Goal: Task Accomplishment & Management: Complete application form

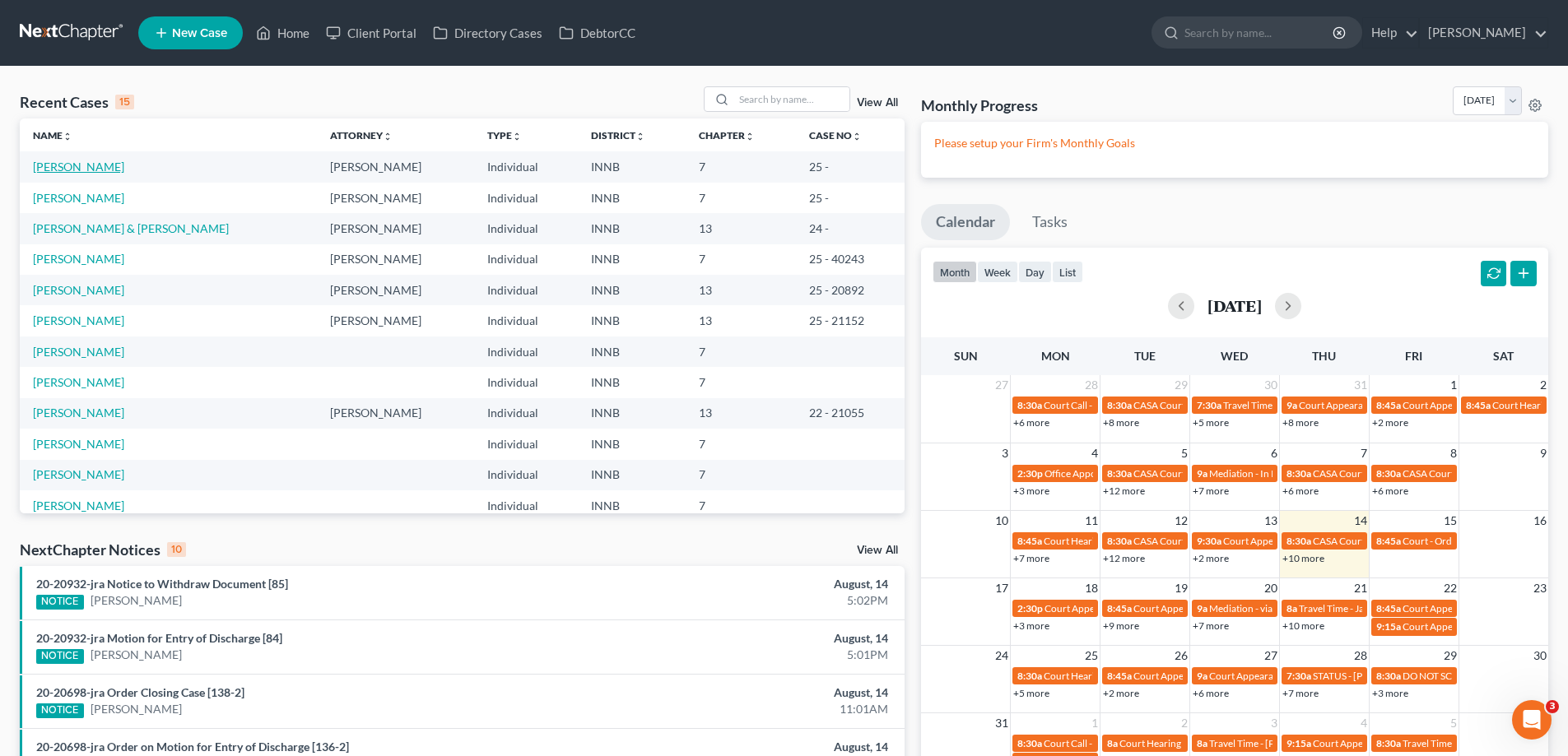
click at [78, 169] on link "[PERSON_NAME]" at bounding box center [78, 167] width 92 height 14
select select "10"
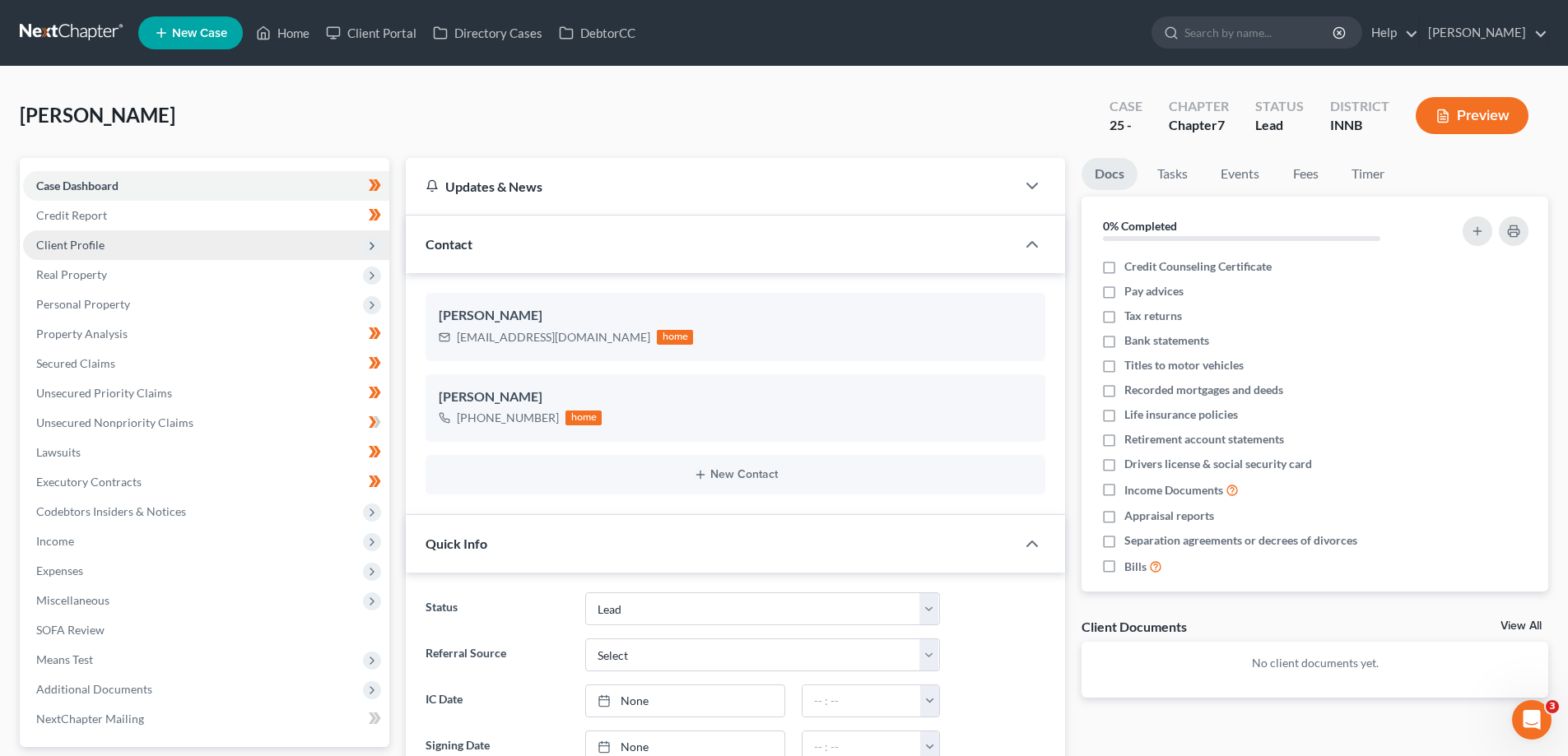
click at [370, 240] on icon at bounding box center [372, 246] width 13 height 13
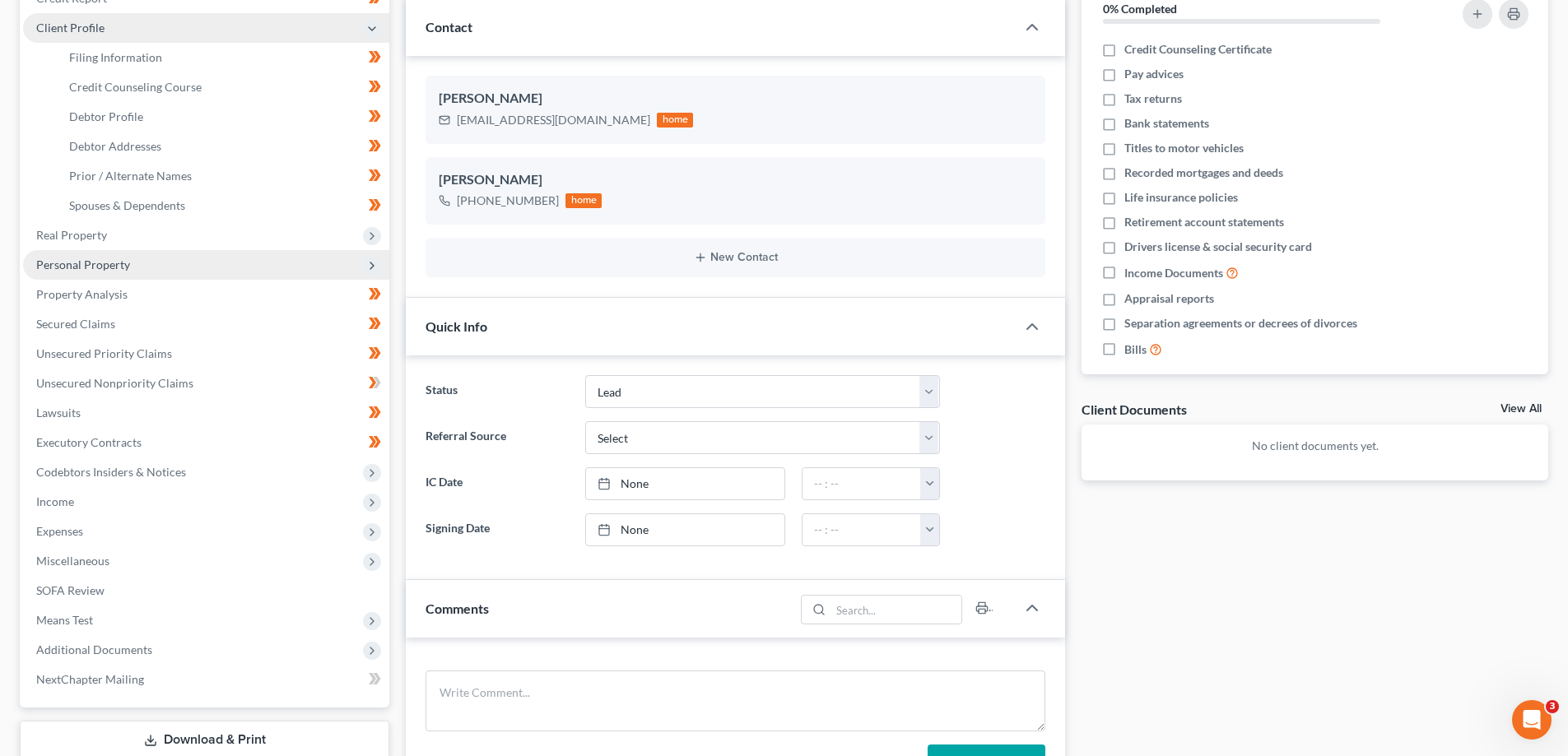
scroll to position [247, 0]
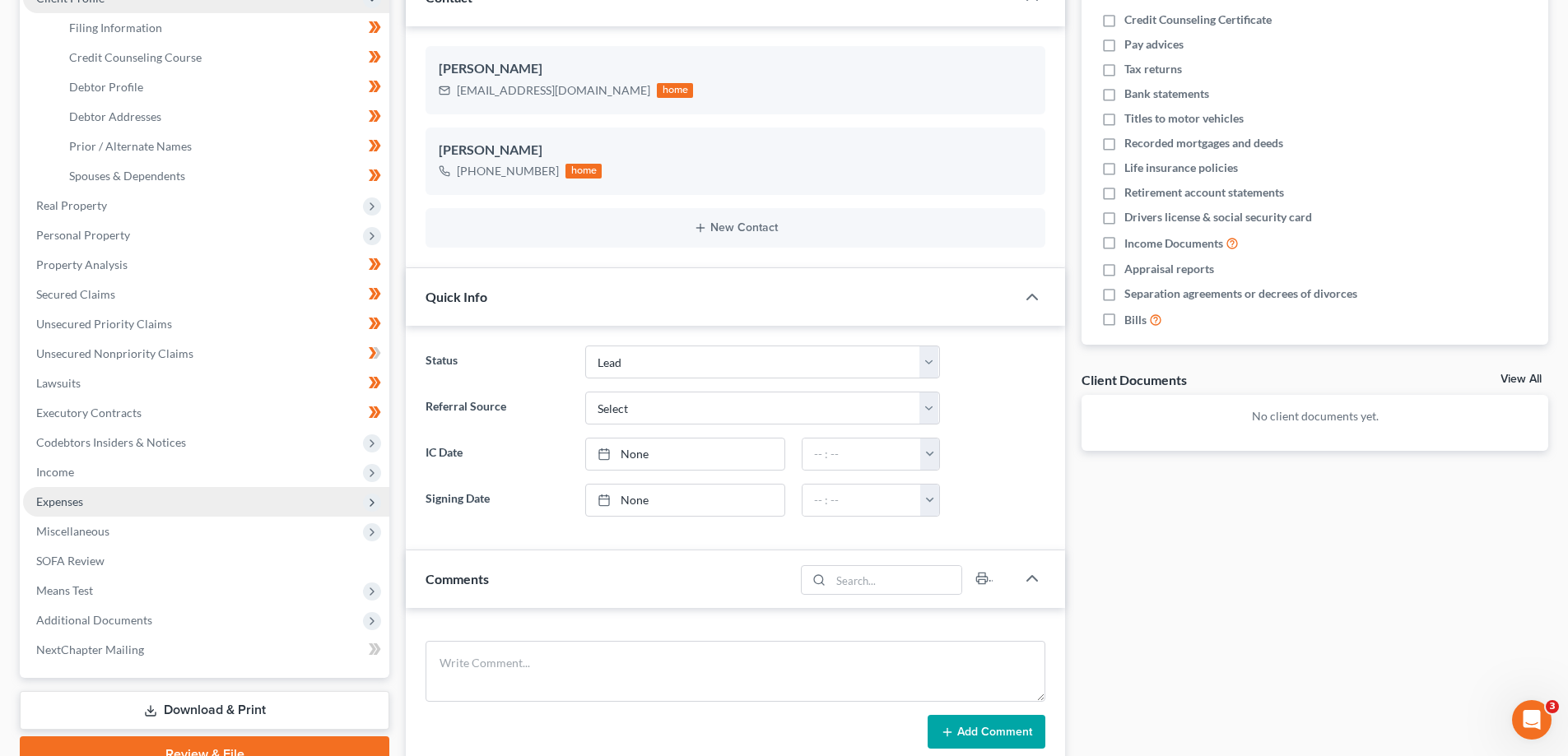
click at [85, 497] on span "Expenses" at bounding box center [206, 501] width 366 height 29
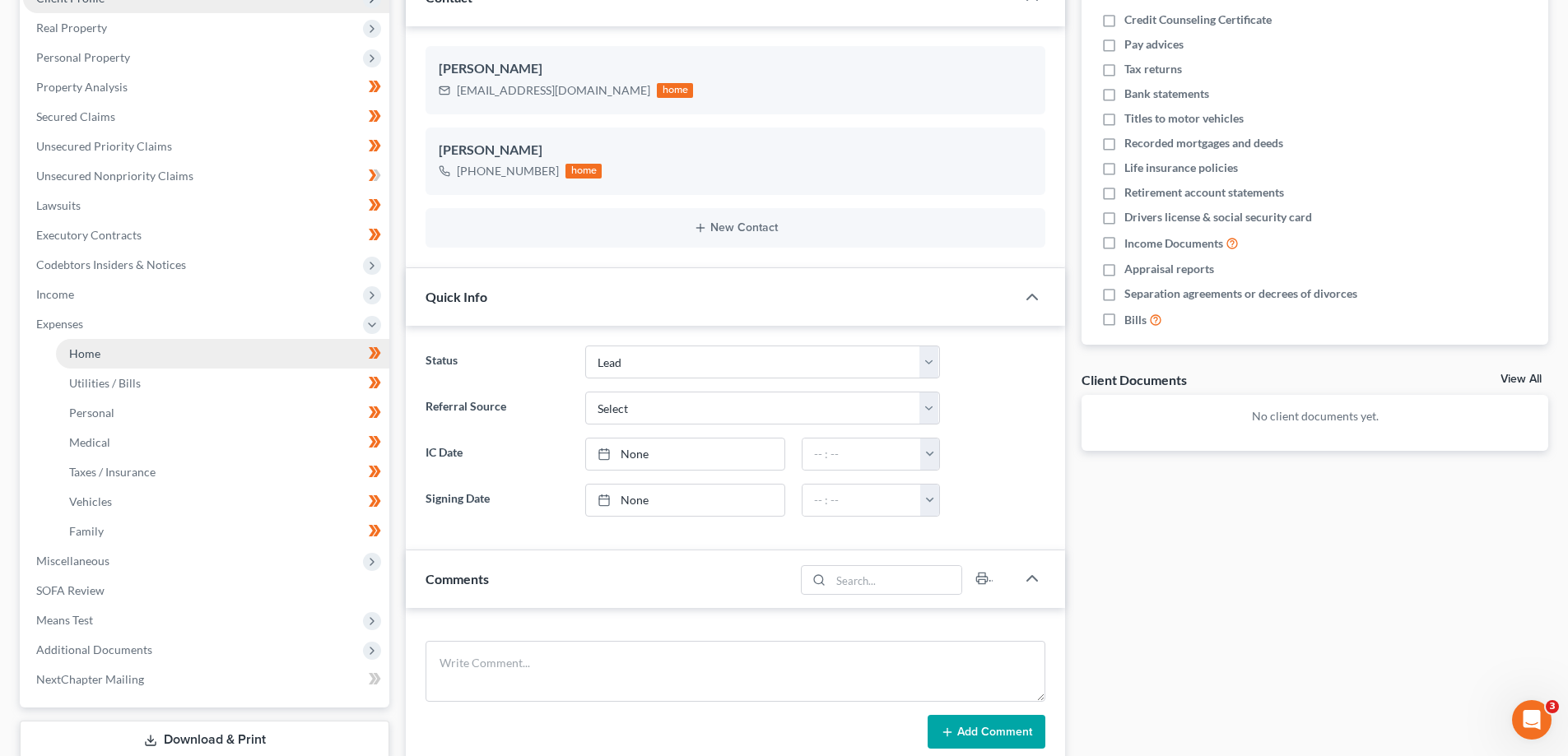
click at [106, 353] on link "Home" at bounding box center [223, 354] width 333 height 29
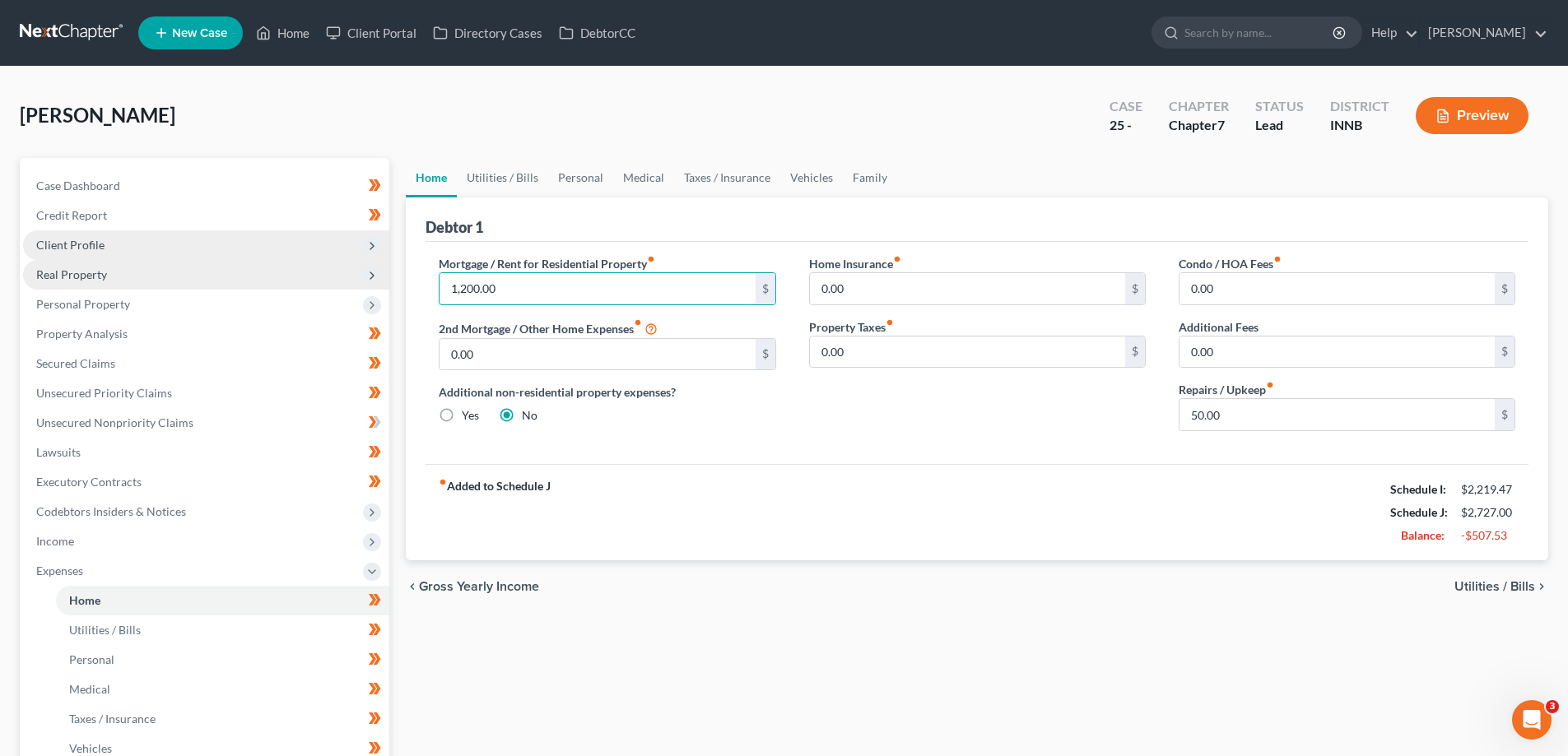
type input "1,200.00"
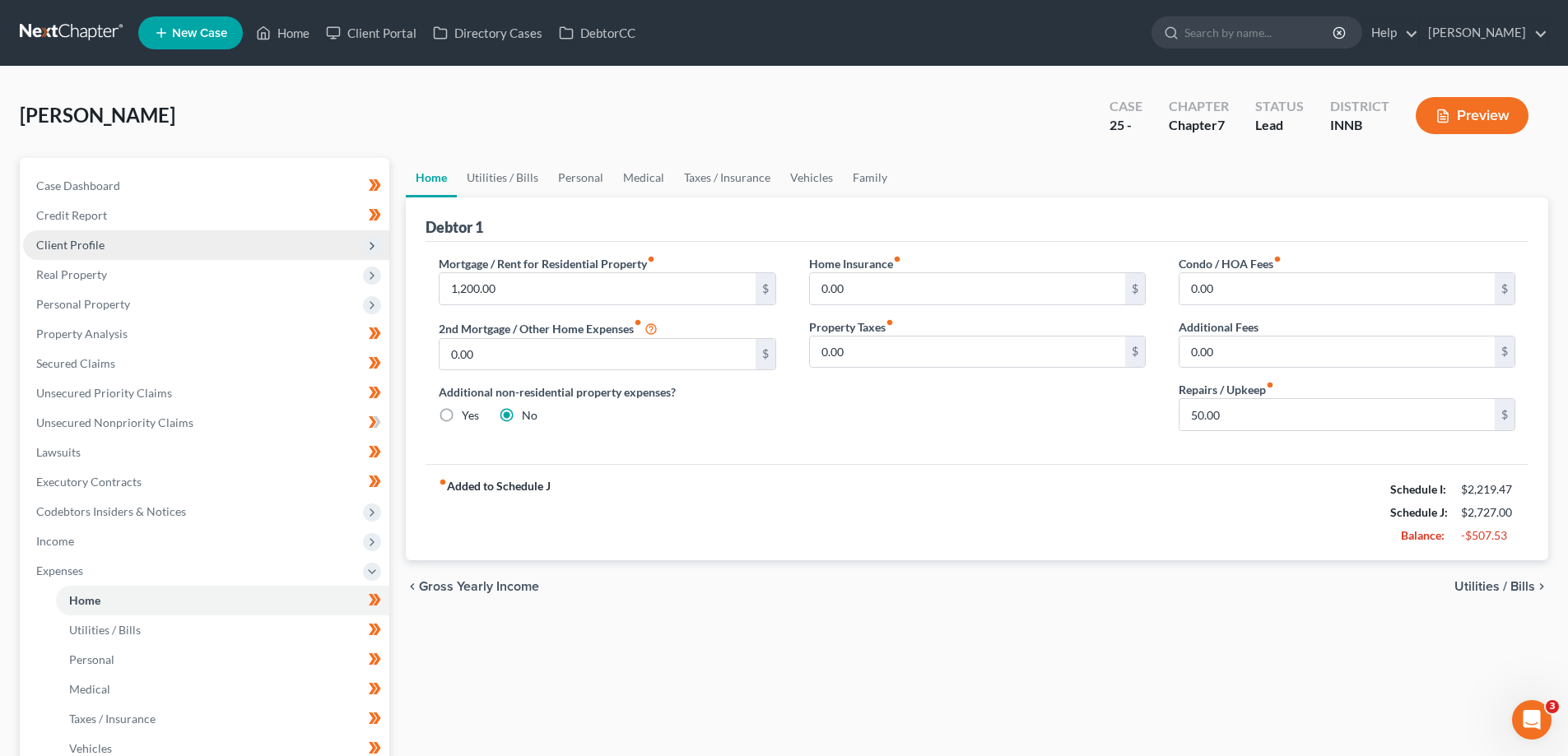
click at [1477, 585] on span "Utilities / Bills" at bounding box center [1494, 586] width 81 height 13
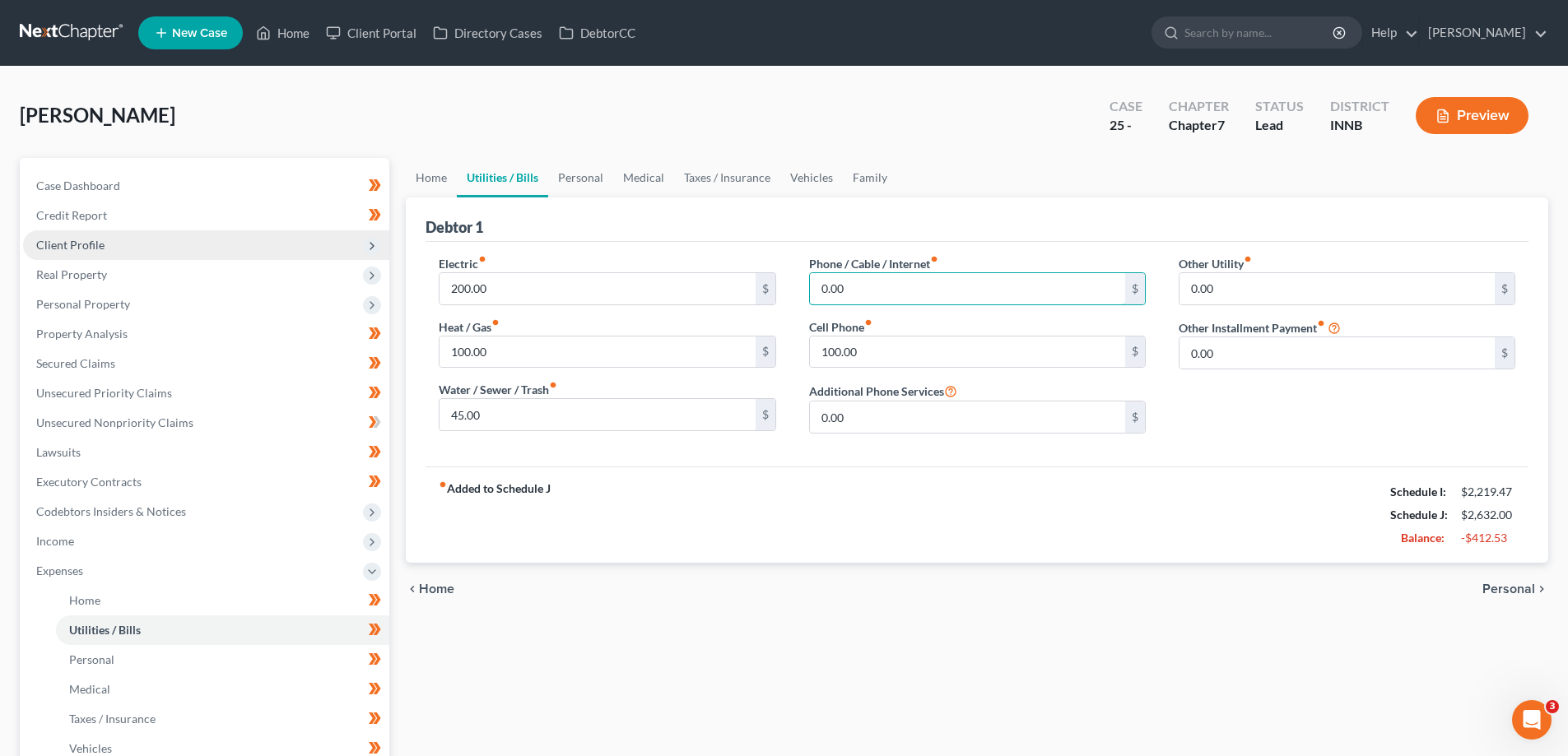
type input "0.00"
drag, startPoint x: 1496, startPoint y: 590, endPoint x: 1245, endPoint y: 520, distance: 260.6
click at [1495, 589] on span "Personal" at bounding box center [1508, 589] width 53 height 13
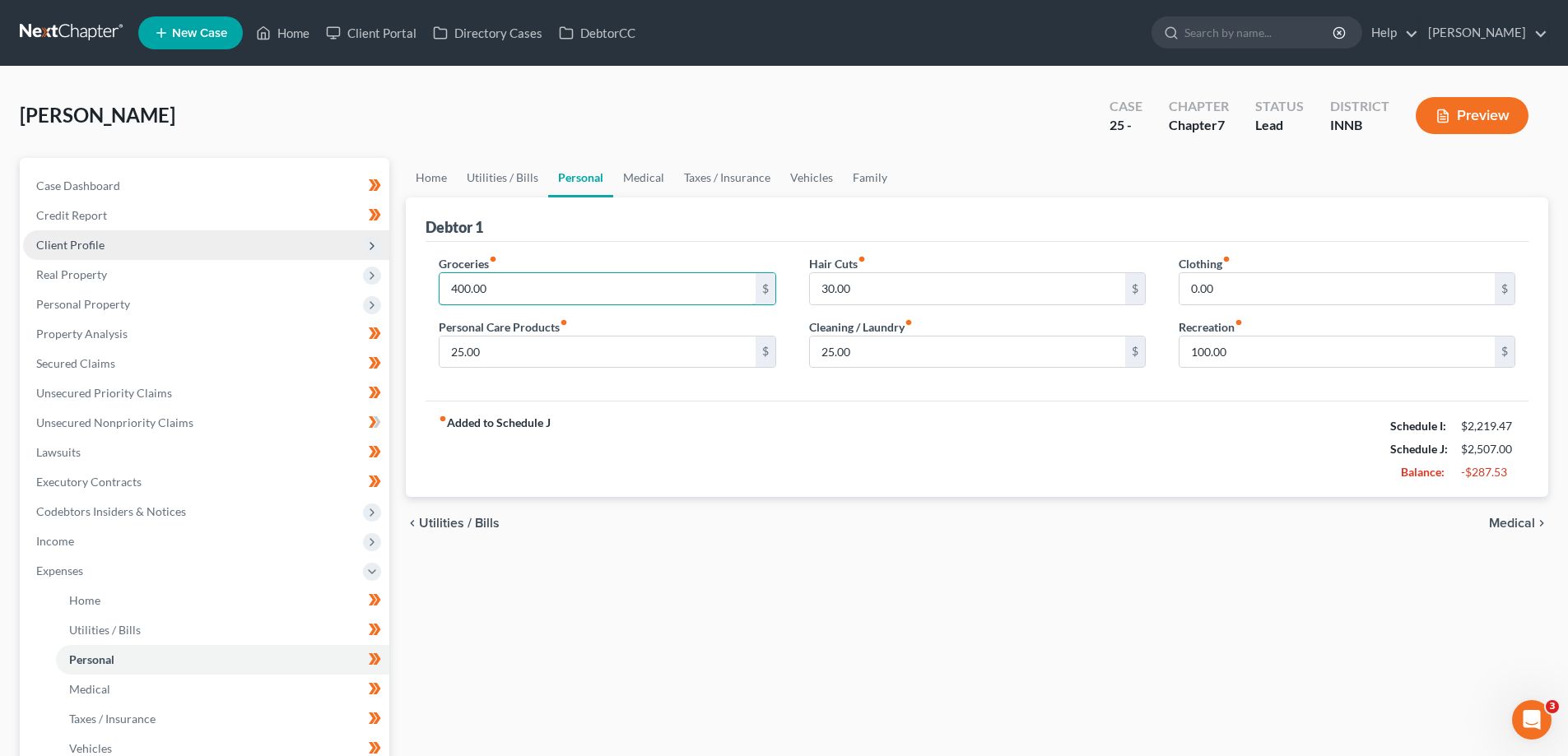
type input "400.00"
type input "0"
type input "50.00"
click at [1516, 524] on span "Medical" at bounding box center [1512, 523] width 46 height 13
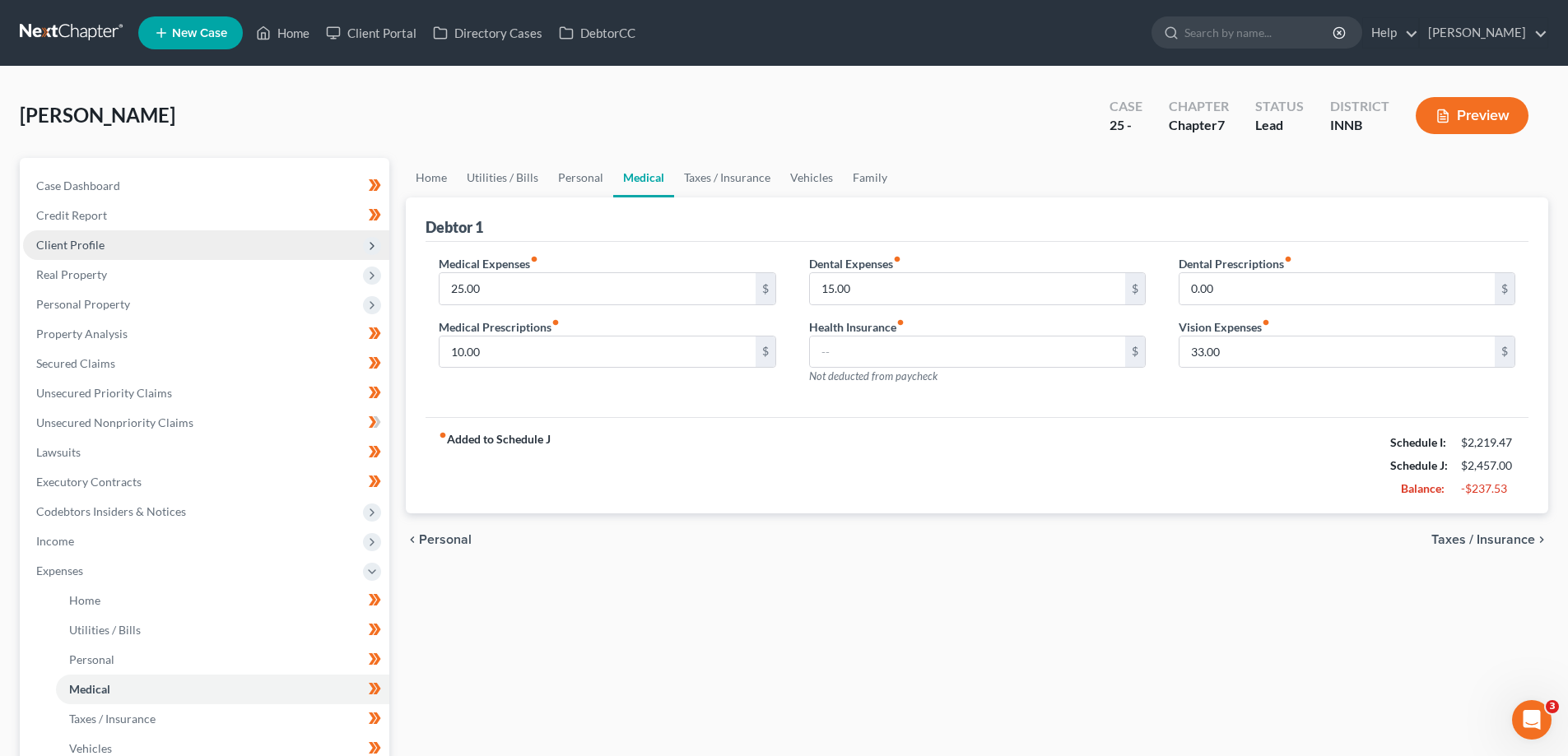
click at [1481, 540] on span "Taxes / Insurance" at bounding box center [1482, 540] width 103 height 13
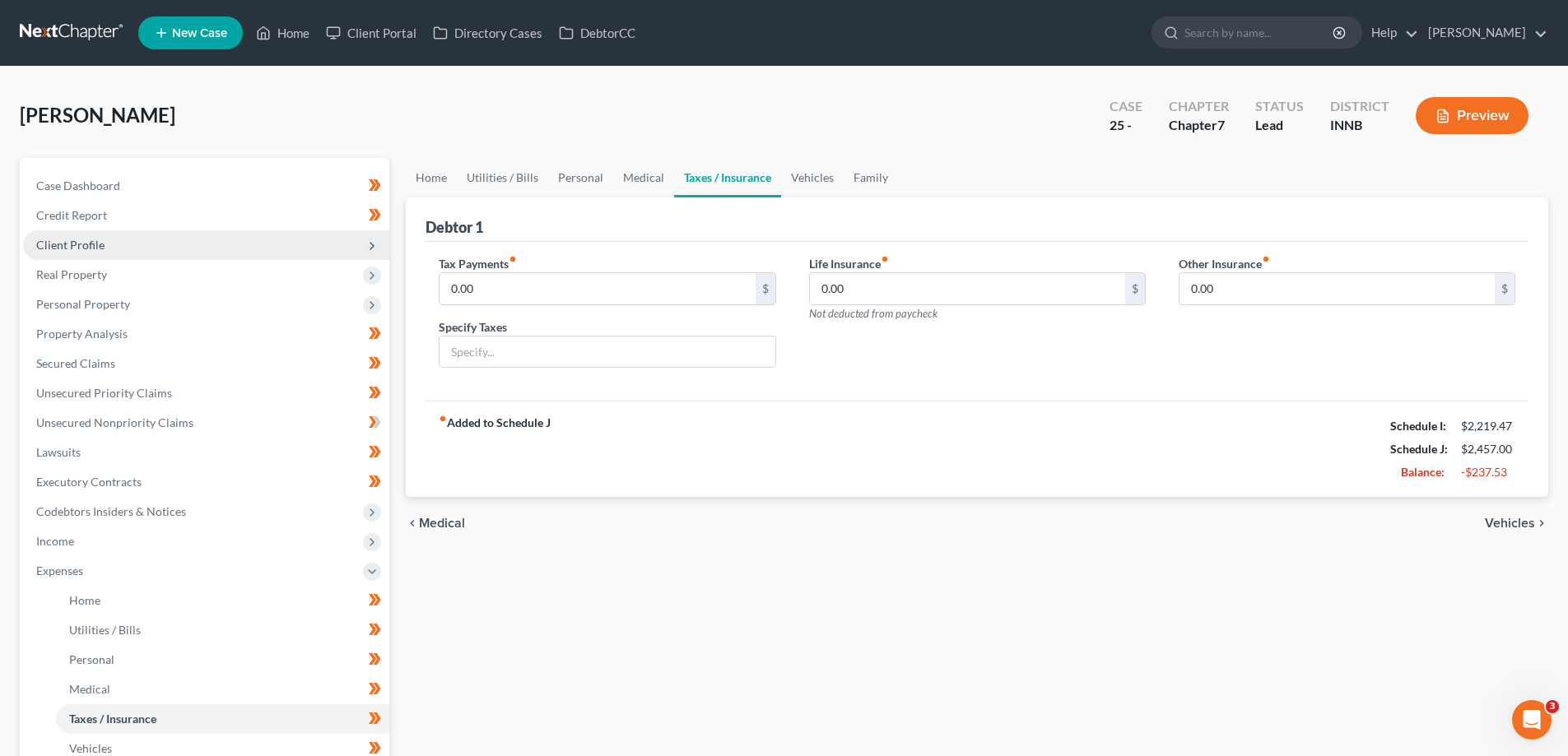
click at [1516, 524] on span "Vehicles" at bounding box center [1509, 523] width 50 height 13
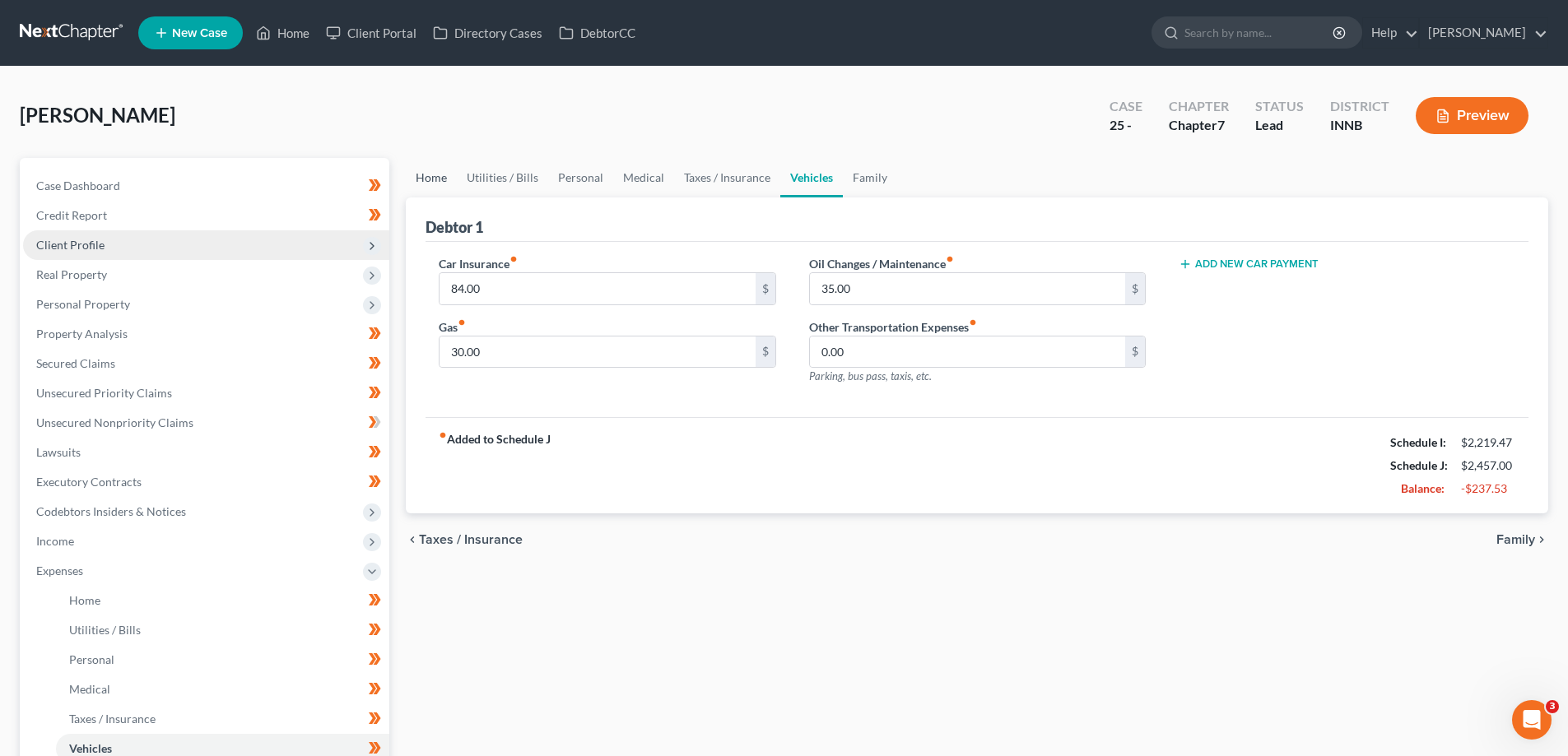
click at [428, 179] on link "Home" at bounding box center [430, 177] width 51 height 39
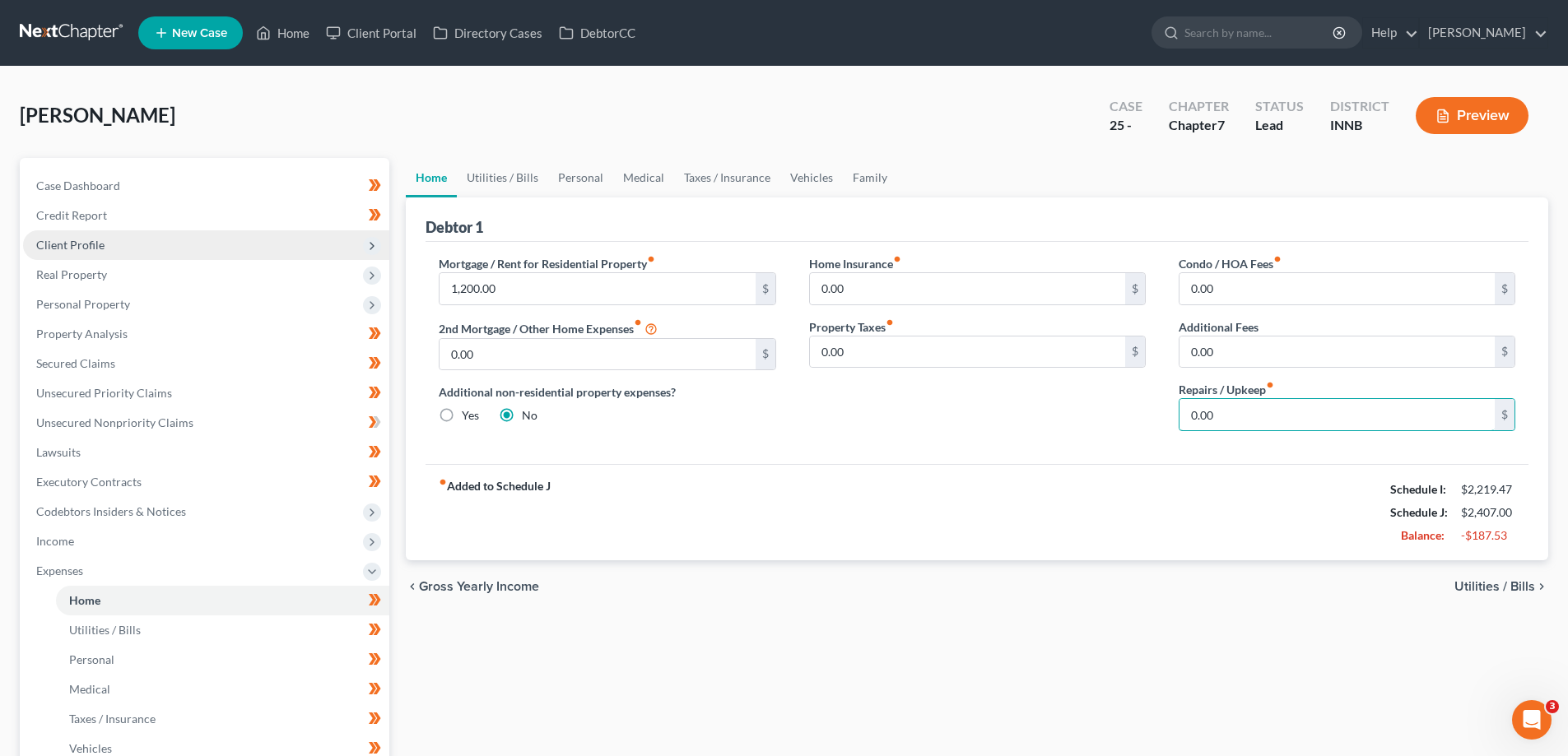
type input "0.00"
click at [1484, 581] on span "Utilities / Bills" at bounding box center [1494, 586] width 81 height 13
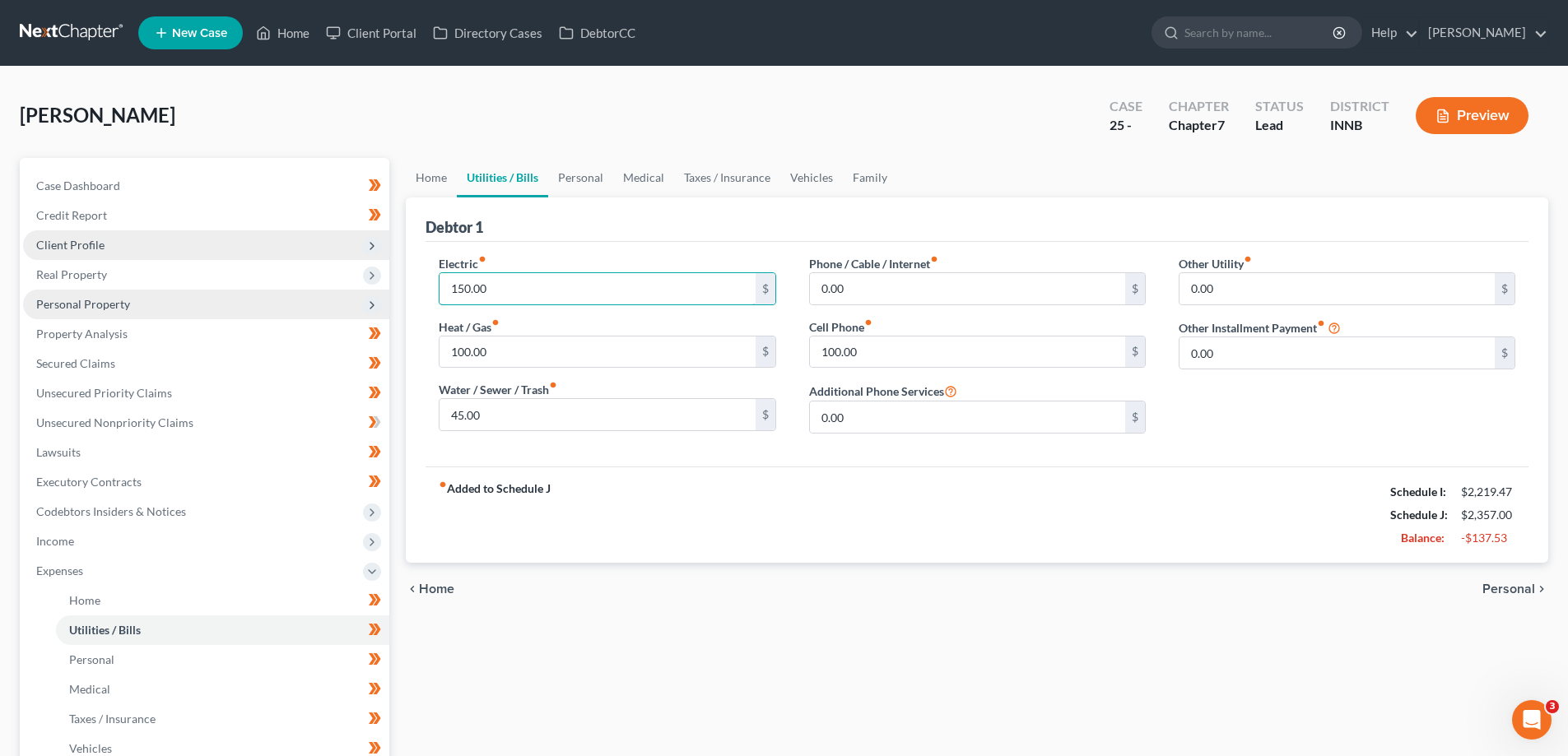
type input "150.00"
type input "75.00"
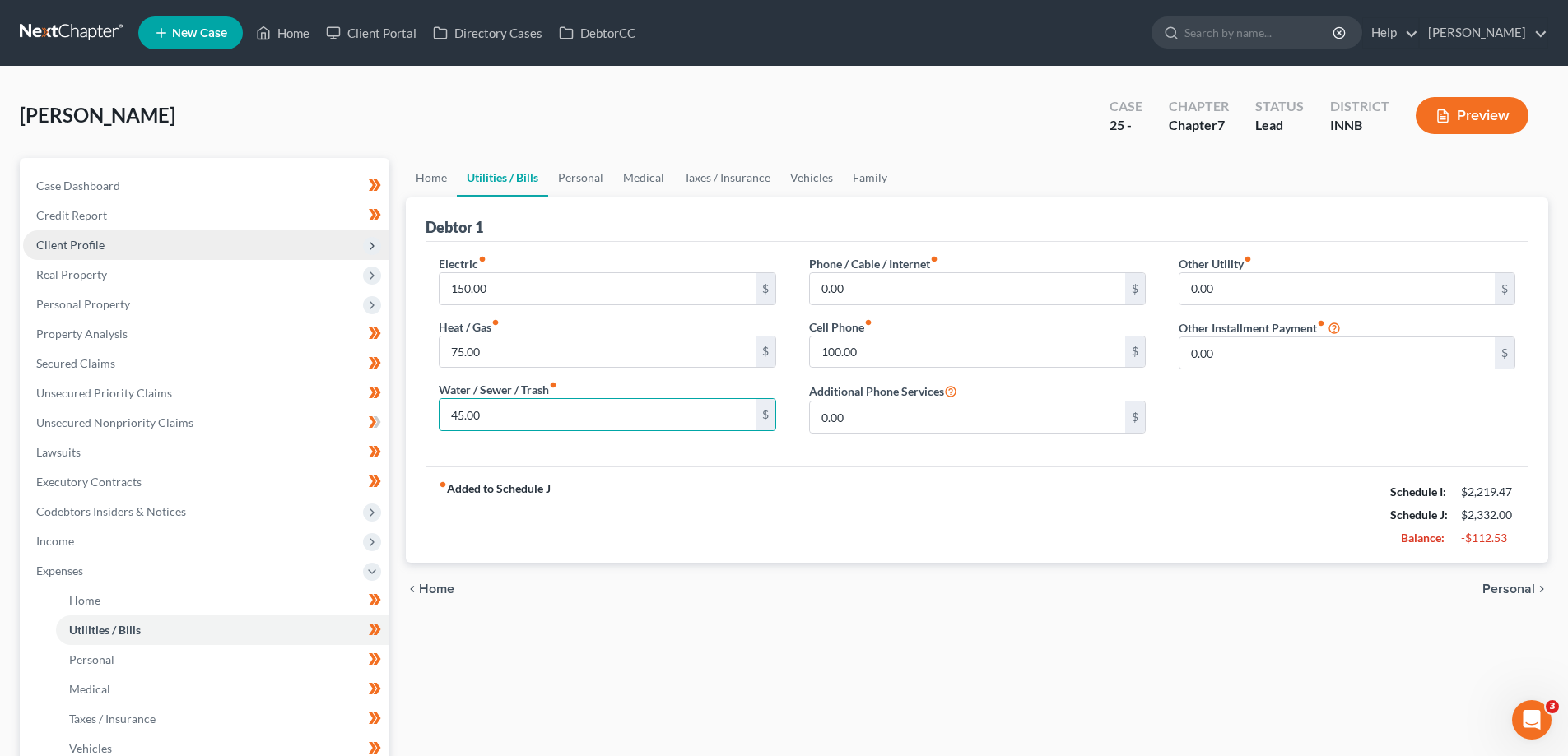
click at [1504, 584] on span "Personal" at bounding box center [1508, 589] width 53 height 13
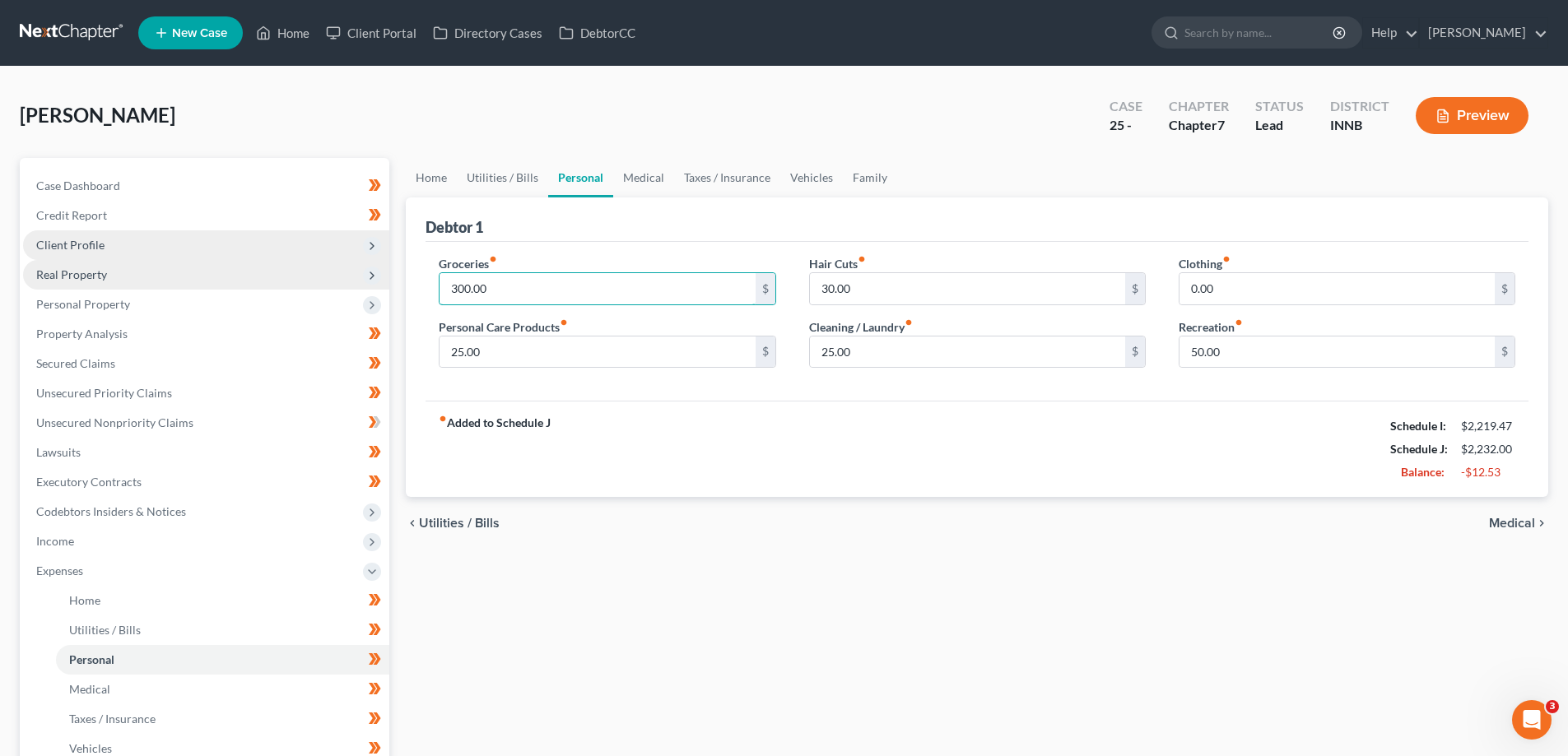
type input "300.00"
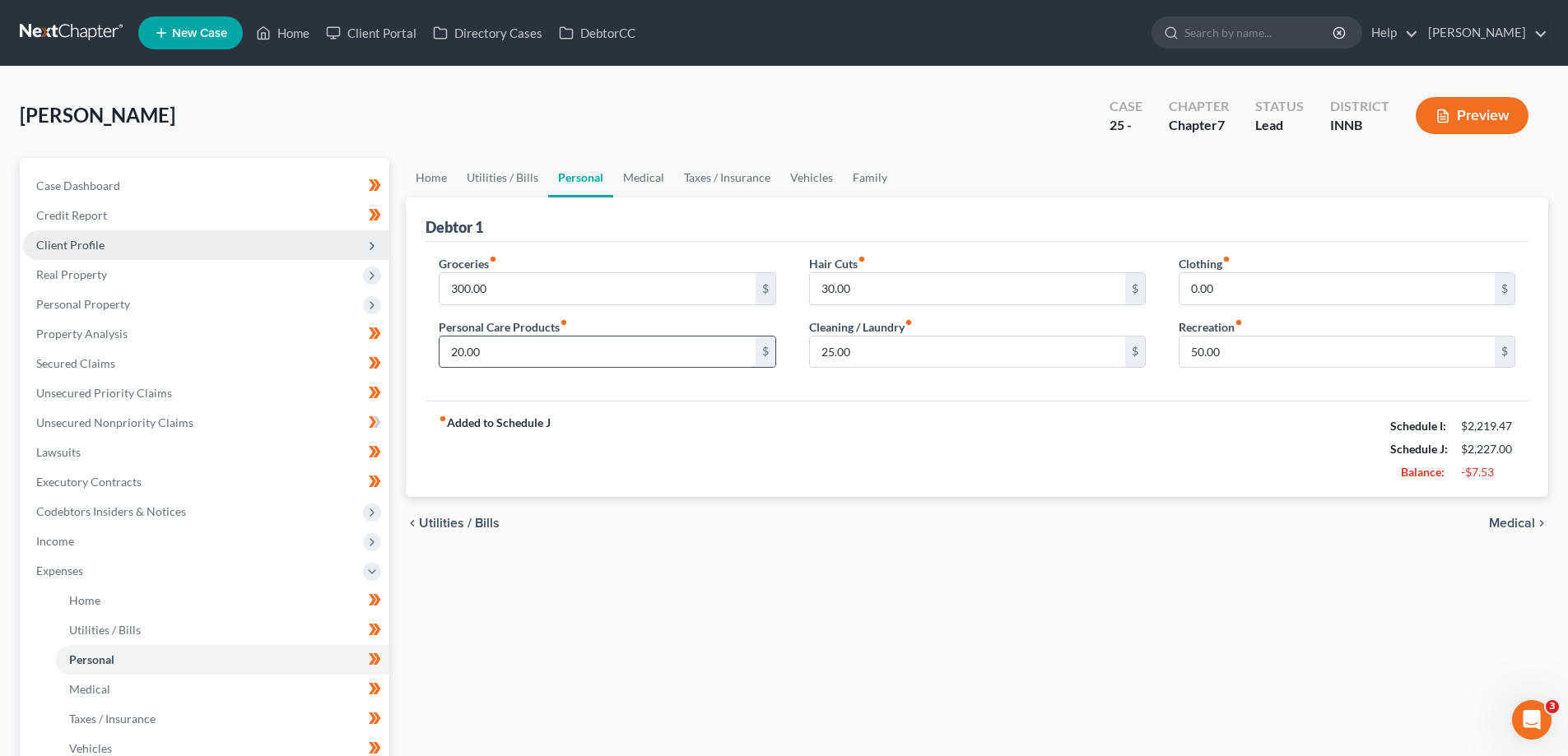
type input "20.00"
type input "25.00"
type input "20.00"
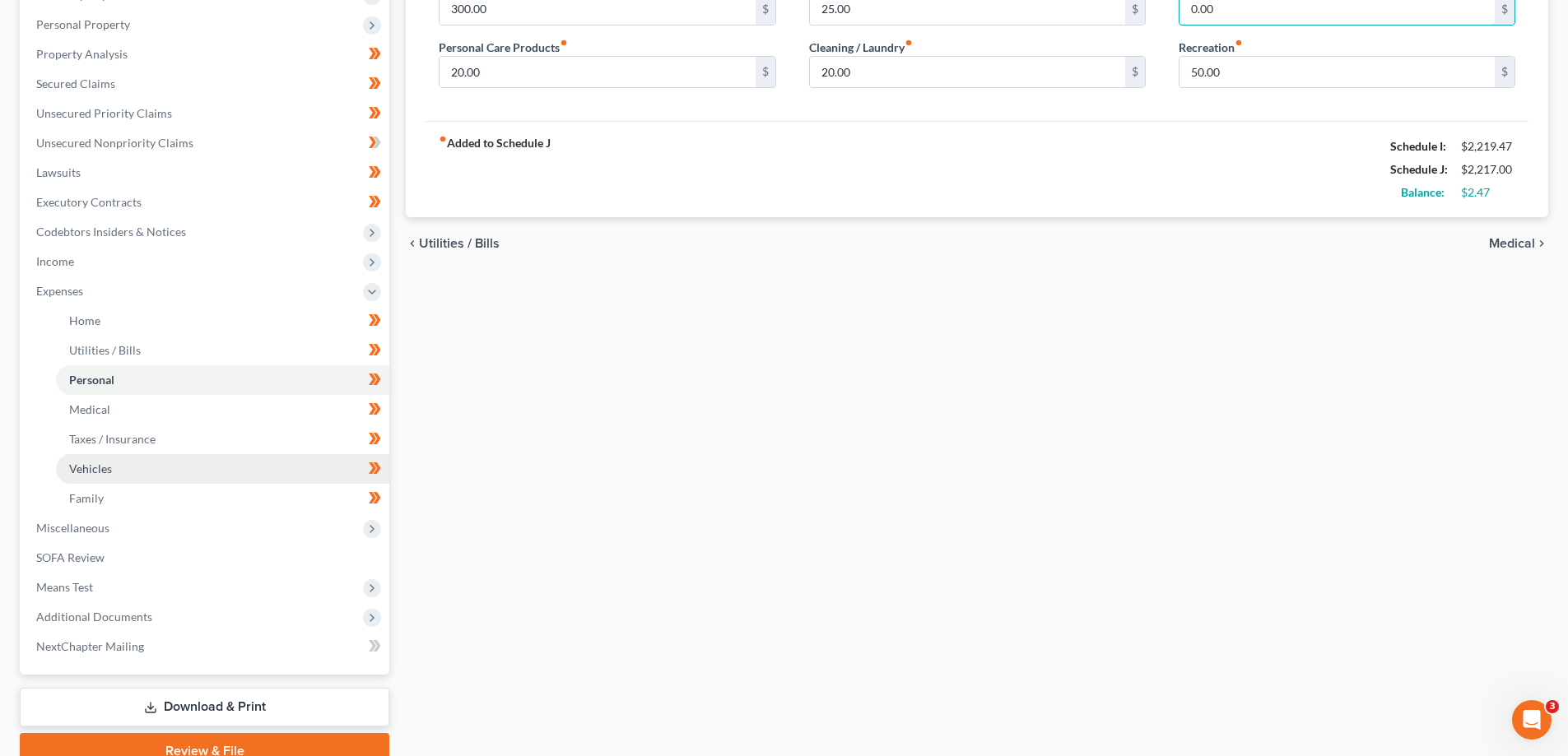
scroll to position [329, 0]
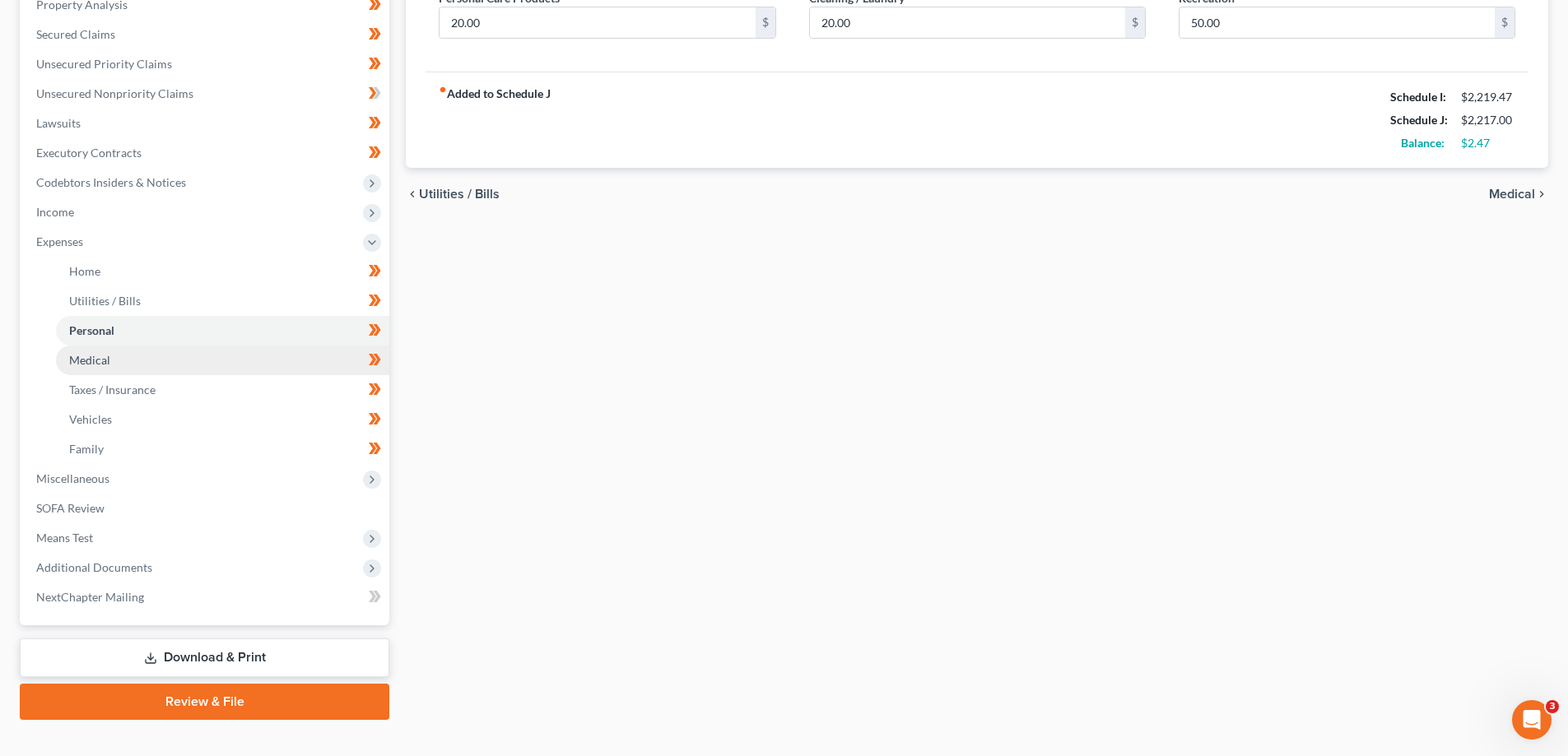
click at [107, 362] on span "Medical" at bounding box center [90, 360] width 41 height 14
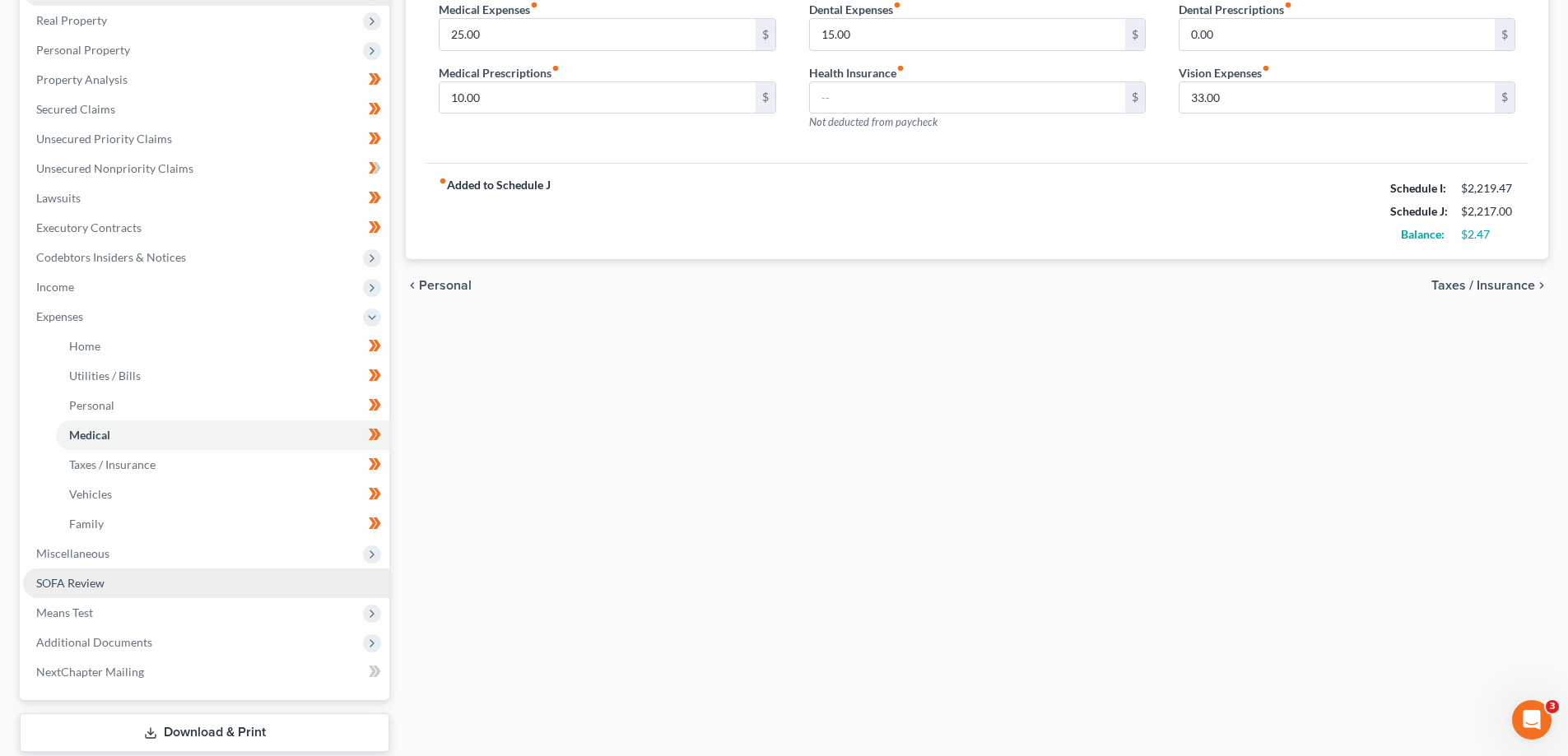
scroll to position [329, 0]
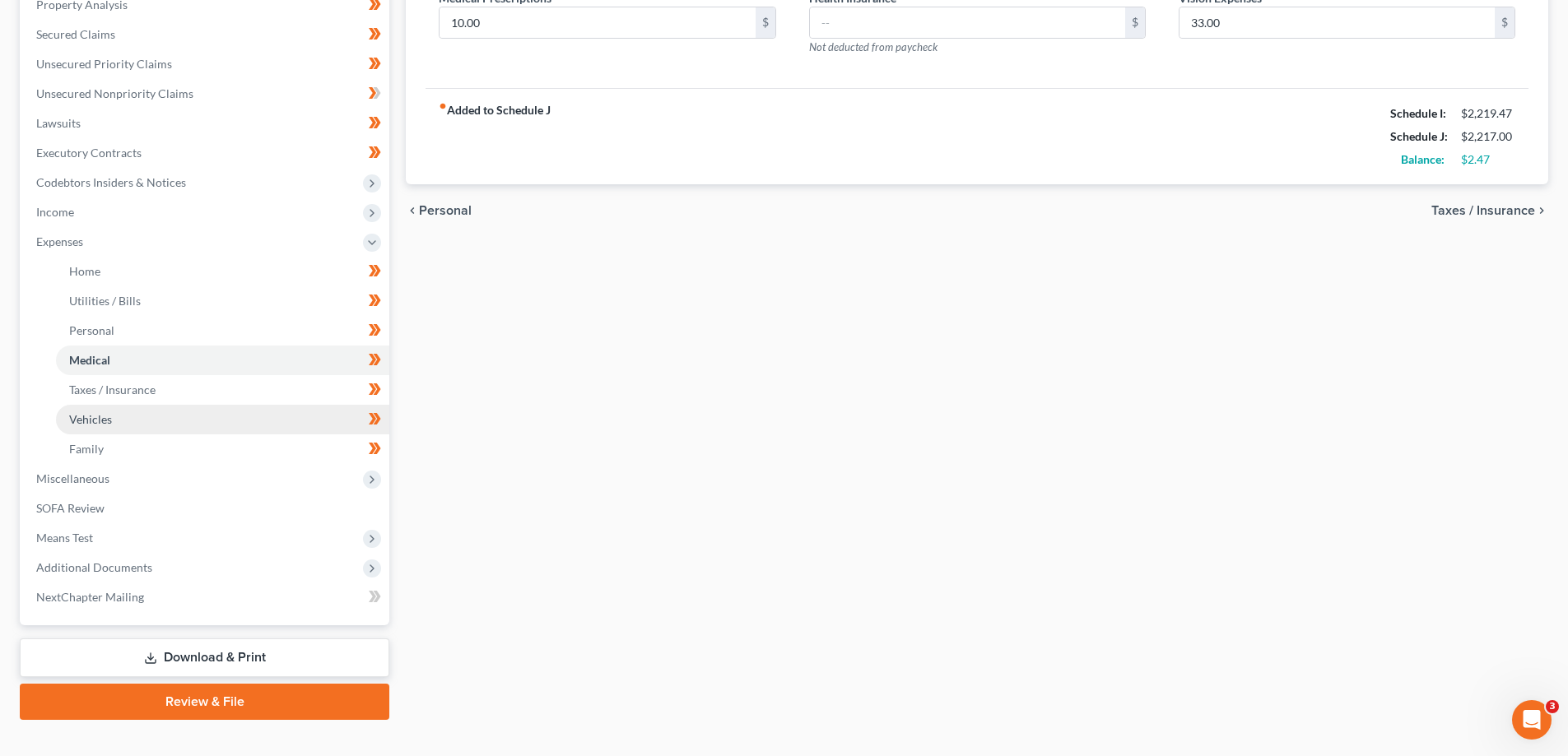
click at [115, 421] on link "Vehicles" at bounding box center [223, 419] width 333 height 29
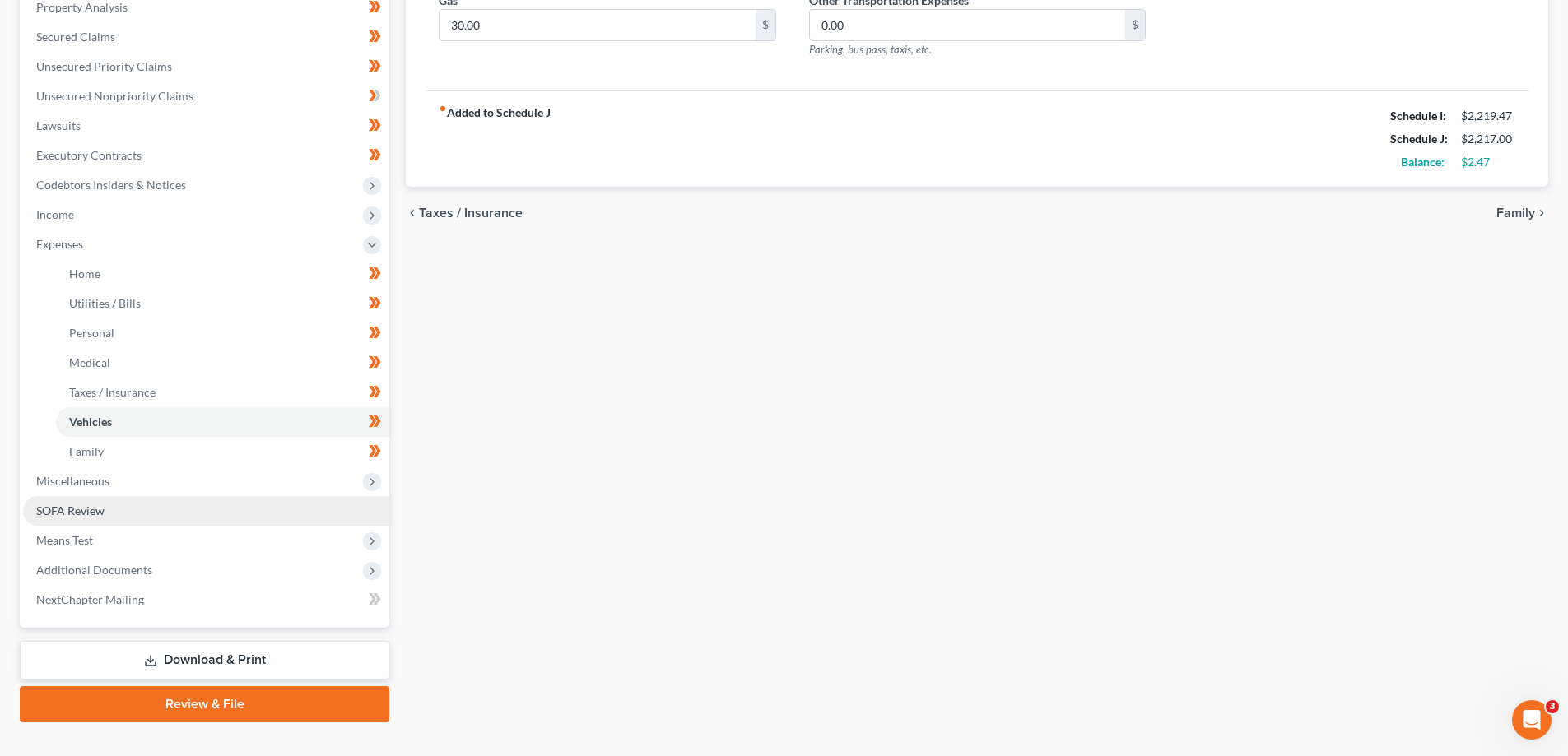
scroll to position [355, 0]
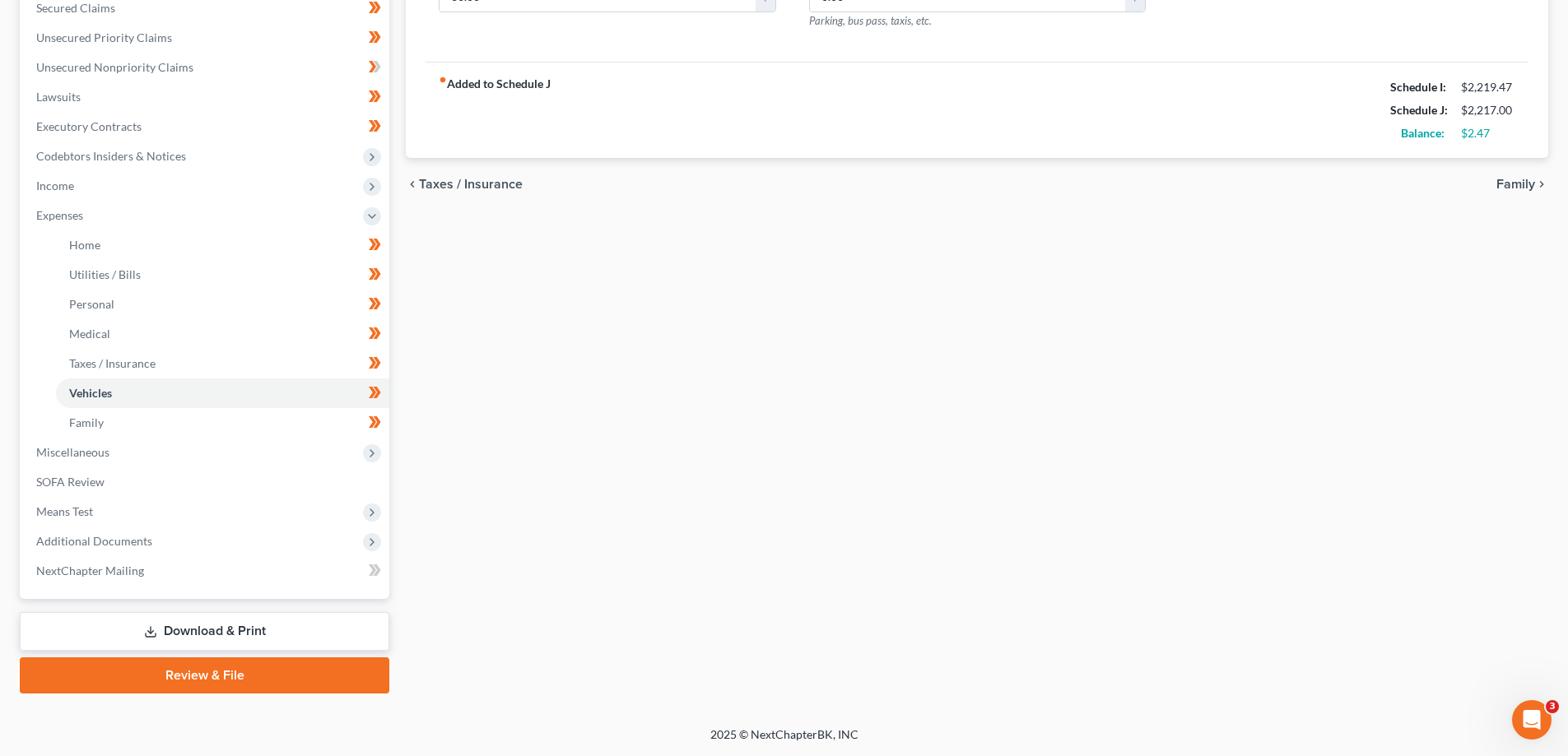
click at [206, 623] on link "Download & Print" at bounding box center [204, 630] width 370 height 38
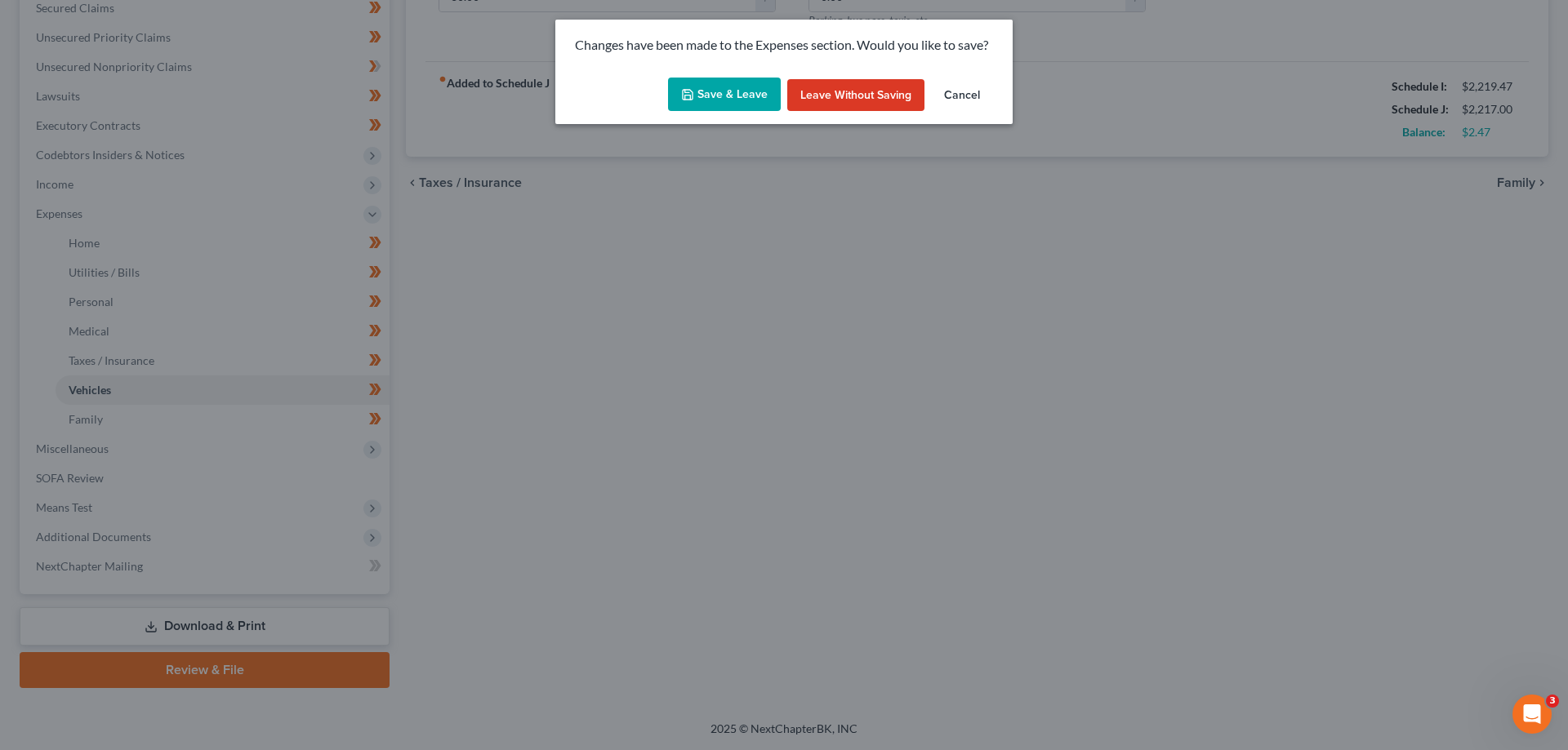
click at [719, 89] on button "Save & Leave" at bounding box center [724, 95] width 112 height 34
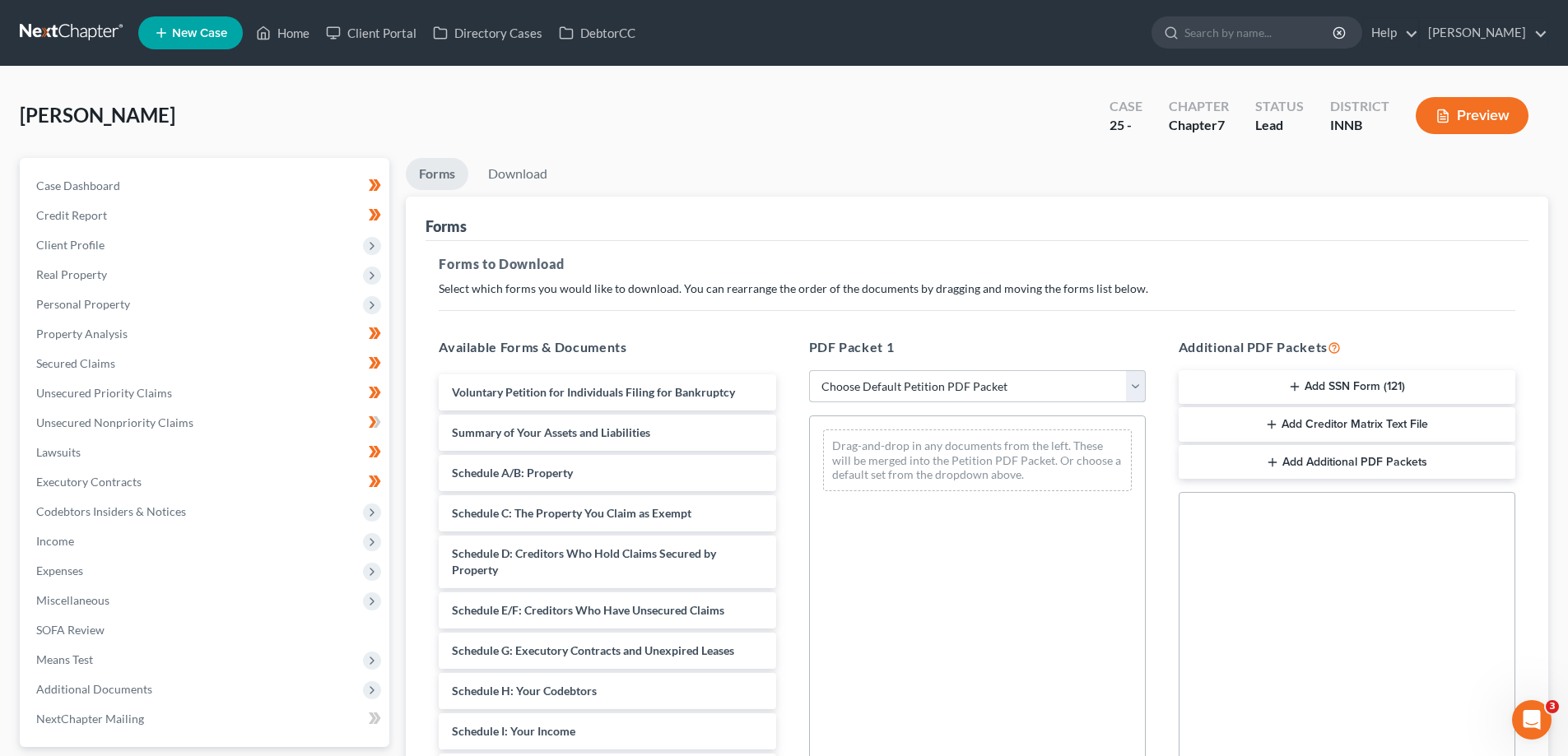
click at [1142, 387] on select "Choose Default Petition PDF Packet Complete Bankruptcy Petition (all forms and …" at bounding box center [977, 386] width 337 height 33
select select "0"
click at [809, 370] on select "Choose Default Petition PDF Packet Complete Bankruptcy Petition (all forms and …" at bounding box center [977, 386] width 337 height 33
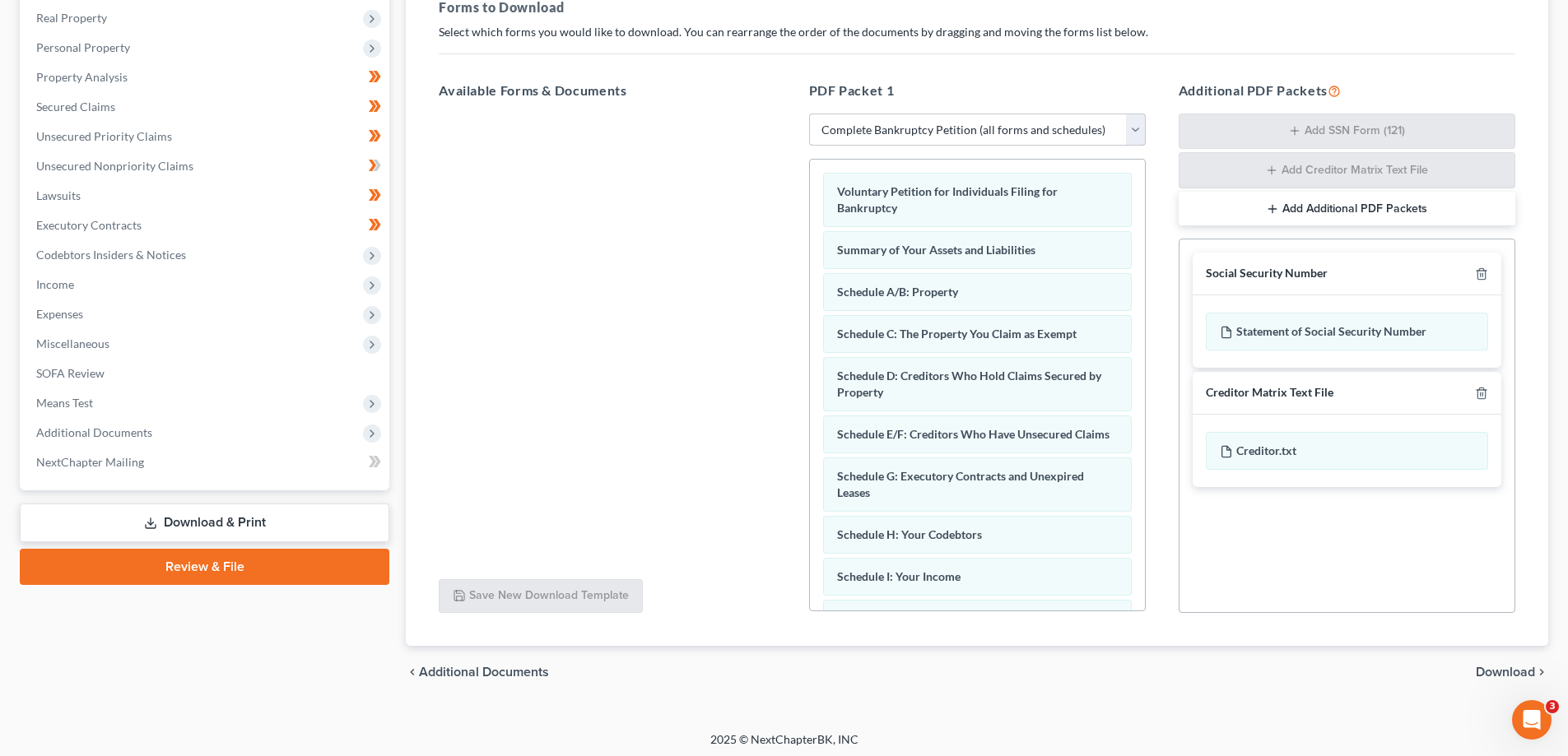
scroll to position [262, 0]
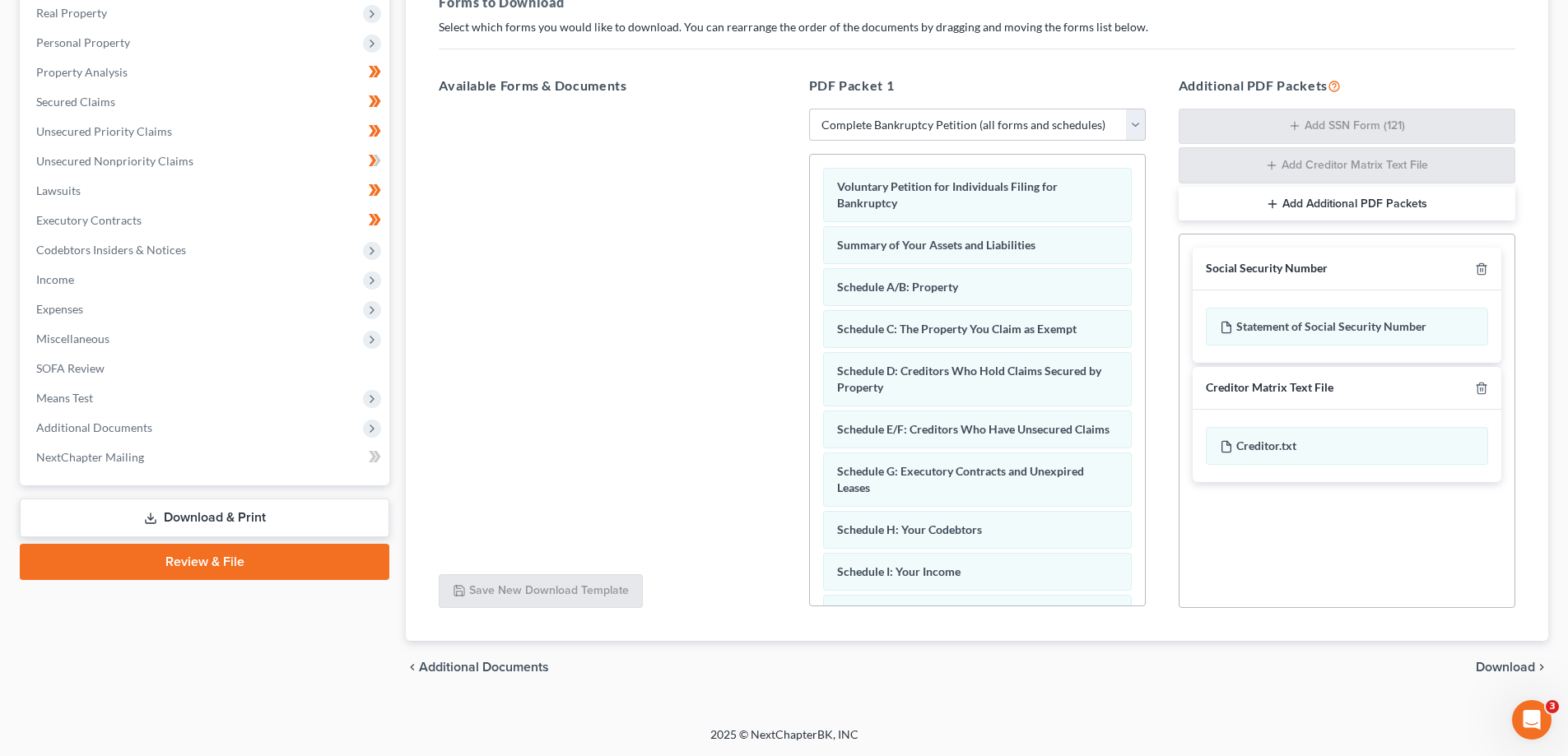
click at [1494, 663] on span "Download" at bounding box center [1505, 667] width 60 height 13
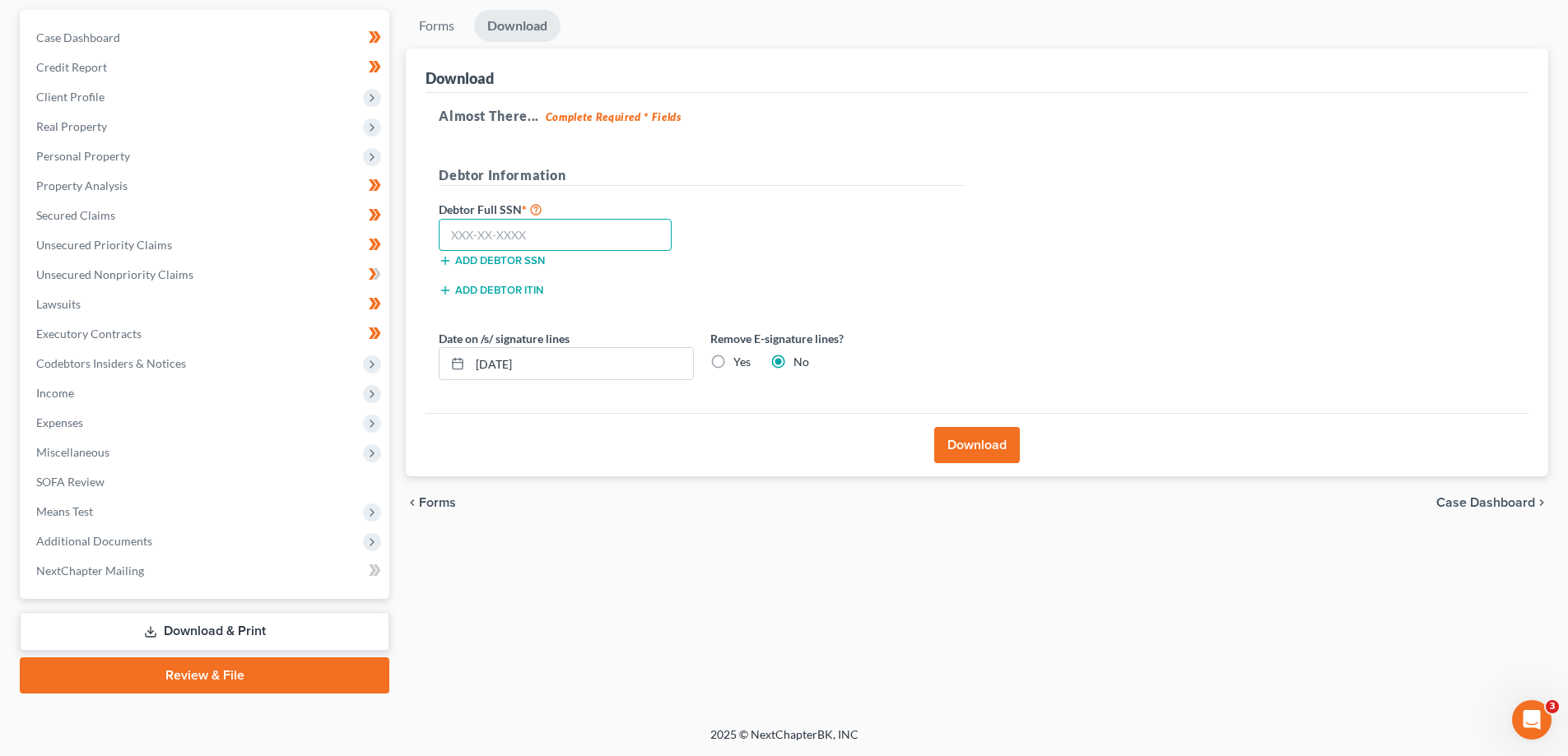
click at [502, 245] on input "text" at bounding box center [554, 235] width 233 height 33
type input "315-88-9684"
click at [977, 444] on button "Download" at bounding box center [976, 444] width 86 height 37
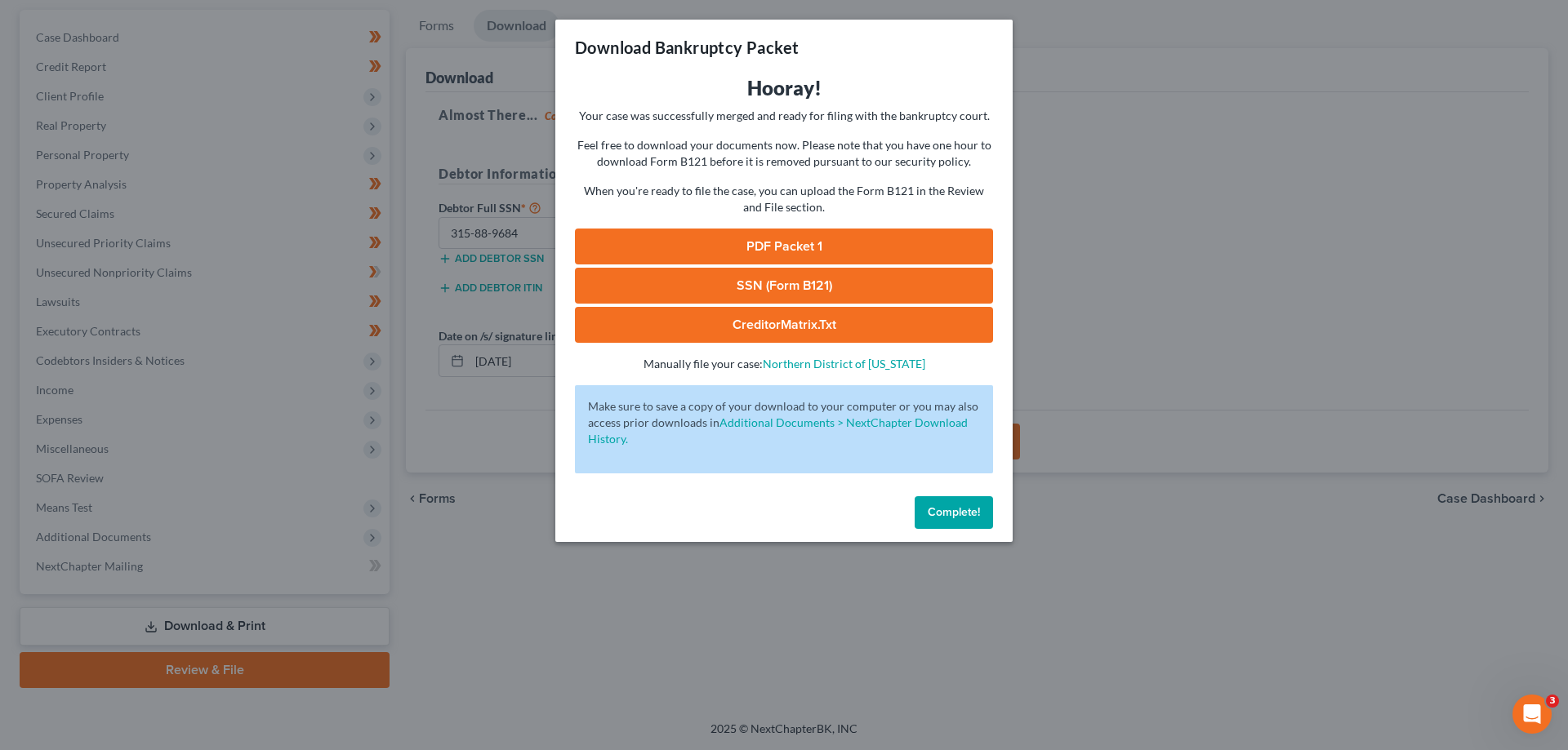
click at [778, 246] on link "PDF Packet 1" at bounding box center [783, 246] width 418 height 36
click at [742, 281] on link "SSN (Form B121)" at bounding box center [783, 285] width 418 height 36
click at [771, 321] on link "CreditorMatrix.txt" at bounding box center [783, 324] width 418 height 36
click at [959, 512] on span "Complete!" at bounding box center [953, 512] width 52 height 14
